Goal: Find specific page/section: Find specific page/section

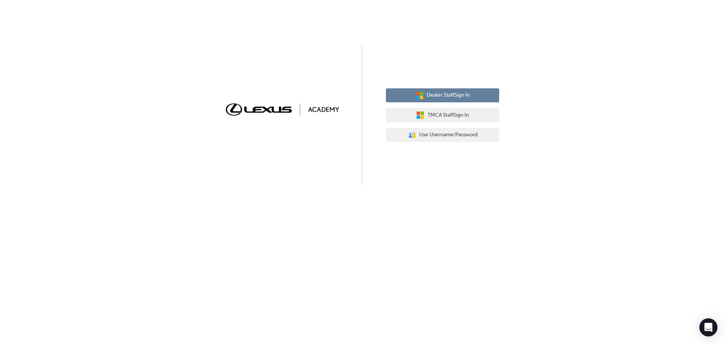
click at [463, 99] on span "Dealer Staff Sign In" at bounding box center [448, 95] width 43 height 9
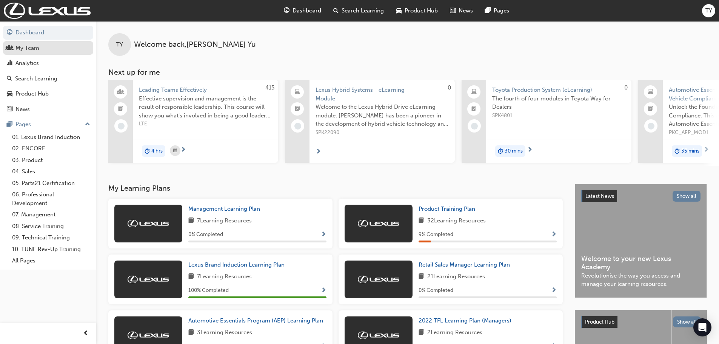
click at [68, 52] on div "My Team" at bounding box center [48, 47] width 83 height 9
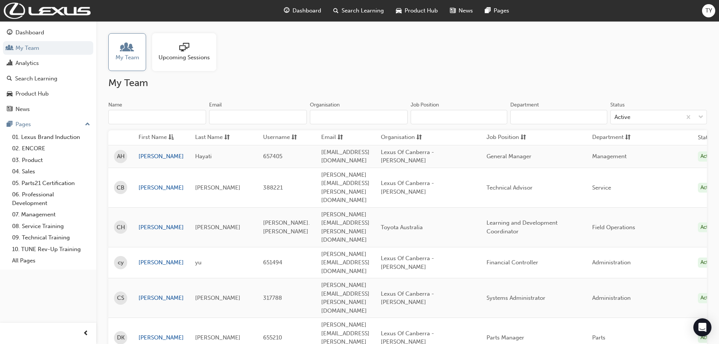
click at [373, 42] on div "My Team Upcoming Sessions" at bounding box center [407, 52] width 599 height 38
drag, startPoint x: 277, startPoint y: 0, endPoint x: 446, endPoint y: 42, distance: 174.1
click at [446, 42] on div "My Team Upcoming Sessions" at bounding box center [407, 52] width 599 height 38
click at [488, 49] on div "My Team Upcoming Sessions" at bounding box center [407, 52] width 599 height 38
click at [31, 32] on div "Dashboard" at bounding box center [29, 32] width 29 height 9
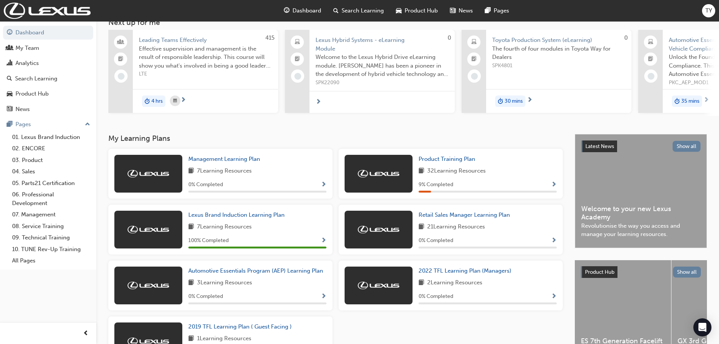
scroll to position [112, 0]
